Goal: Information Seeking & Learning: Understand process/instructions

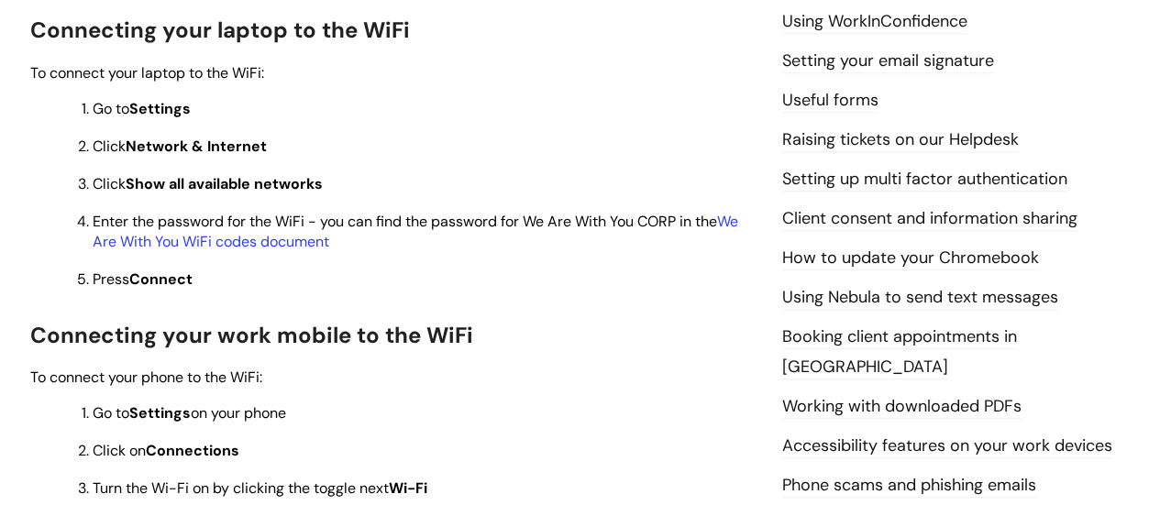
scroll to position [734, 0]
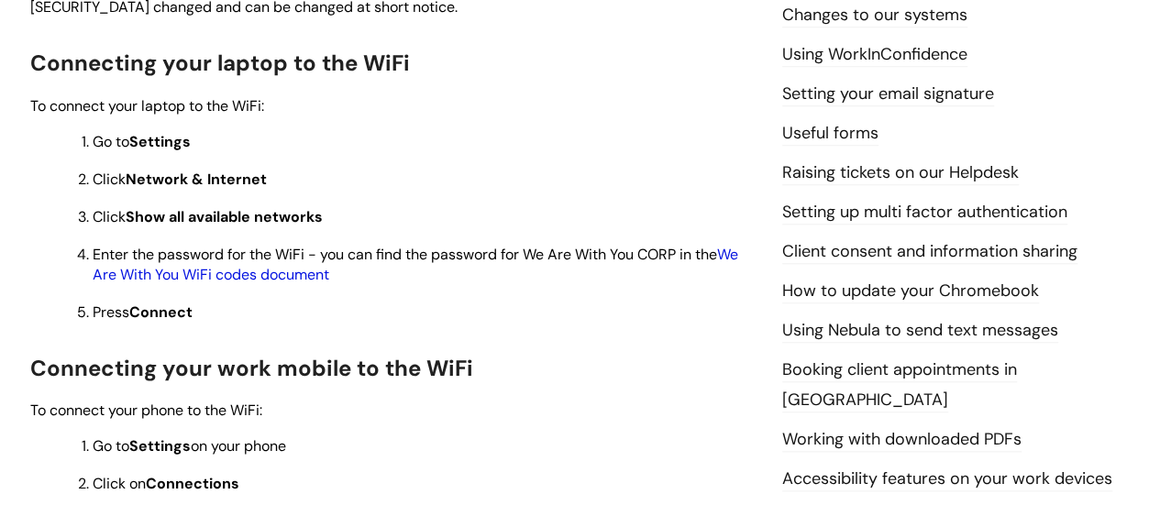
click at [738, 259] on link "We Are With You WiFi codes document" at bounding box center [416, 264] width 646 height 39
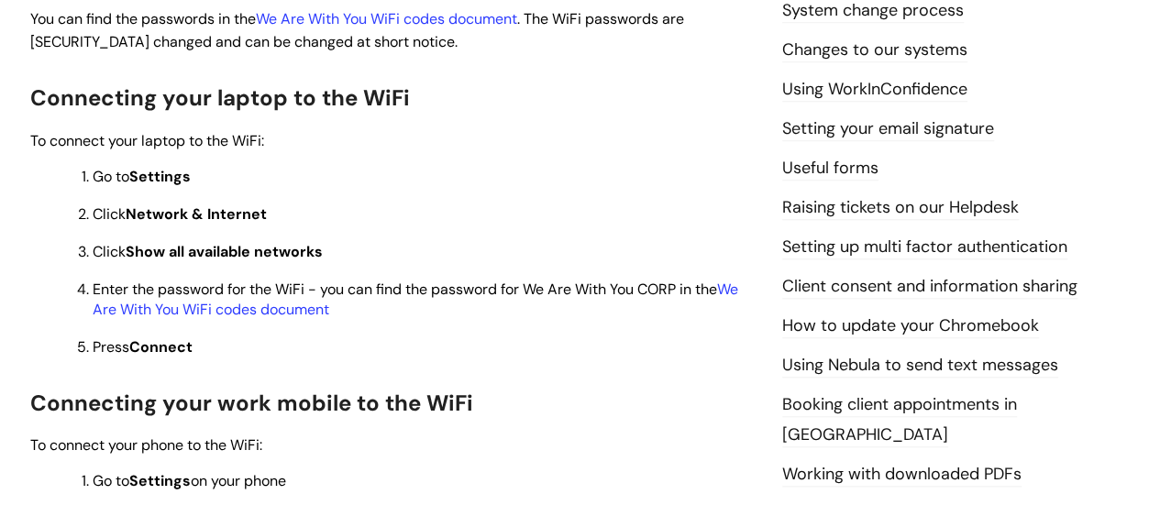
scroll to position [825, 0]
